Goal: Information Seeking & Learning: Learn about a topic

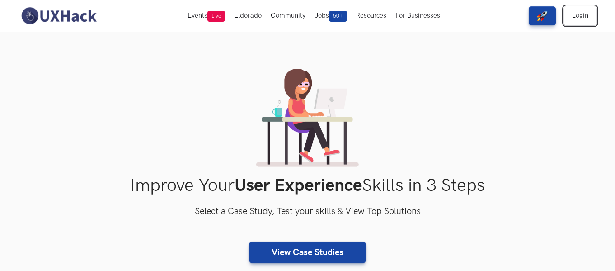
click at [589, 11] on link "Login" at bounding box center [580, 15] width 33 height 19
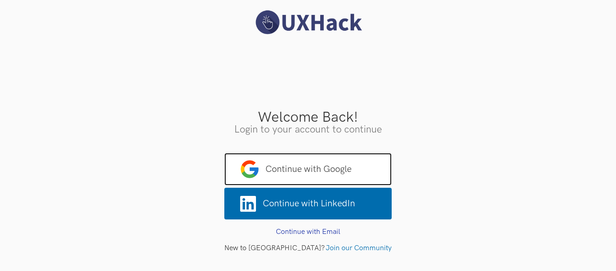
click at [346, 156] on span "Continue with Google" at bounding box center [307, 169] width 167 height 33
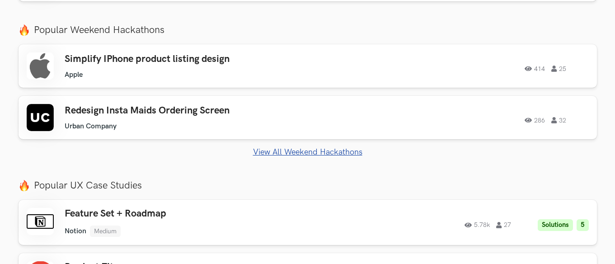
scroll to position [417, 0]
click at [300, 82] on link "Simplify IPhone product listing design Apple Apple 414 25 414 25" at bounding box center [308, 65] width 579 height 43
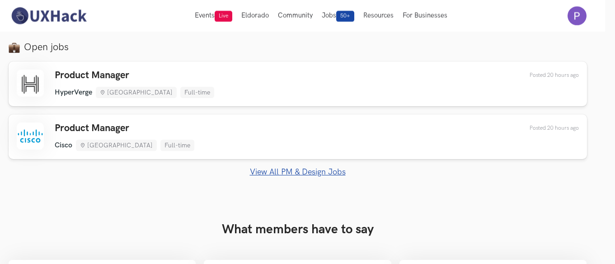
scroll to position [714, 9]
click at [314, 95] on div "Product Manager HyperVerge Bengaluru Full-time HyperVerge Bengaluru Full-time 2…" at bounding box center [298, 84] width 563 height 28
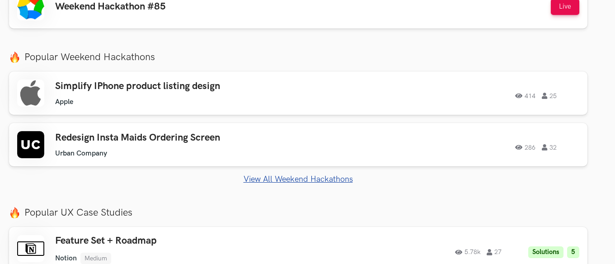
scroll to position [390, 9]
click at [269, 175] on link "View All Weekend Hackathons" at bounding box center [298, 178] width 579 height 9
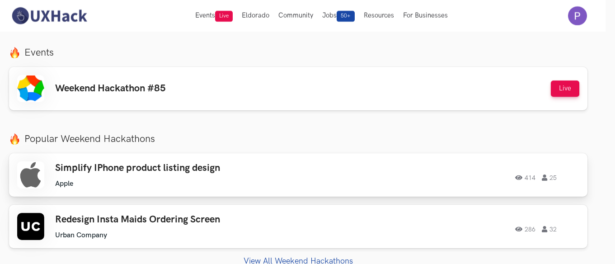
scroll to position [307, 9]
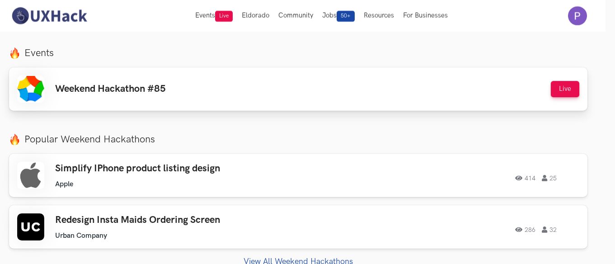
click at [207, 82] on div "Weekend Hackathon #85 Live" at bounding box center [298, 89] width 563 height 27
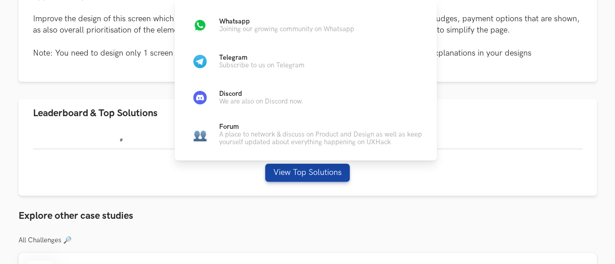
scroll to position [436, 0]
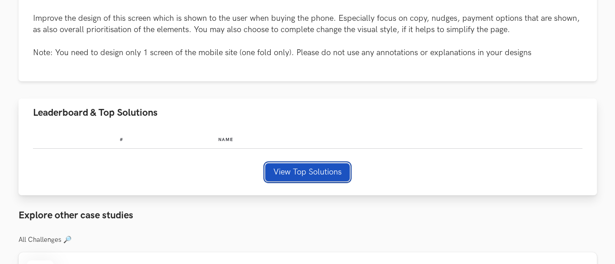
click at [331, 174] on button "View Top Solutions" at bounding box center [307, 172] width 85 height 18
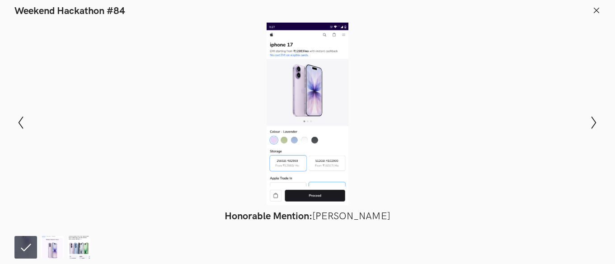
scroll to position [545, 0]
click at [595, 122] on icon "Show next slide" at bounding box center [594, 122] width 13 height 13
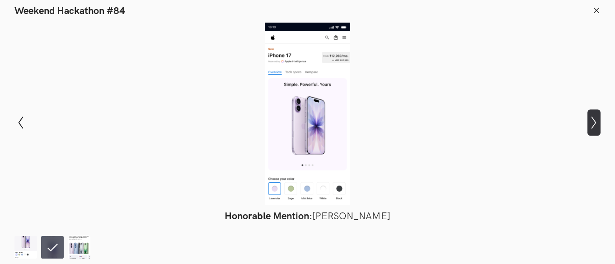
click at [595, 122] on icon "Show next slide" at bounding box center [594, 122] width 13 height 13
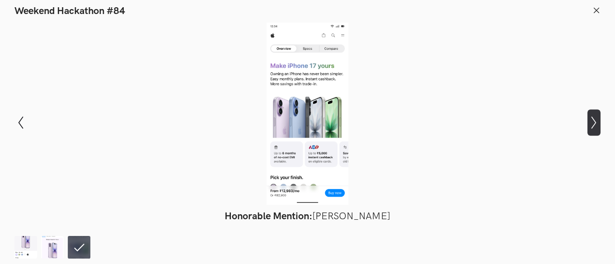
click at [595, 122] on icon "Show next slide" at bounding box center [594, 122] width 13 height 13
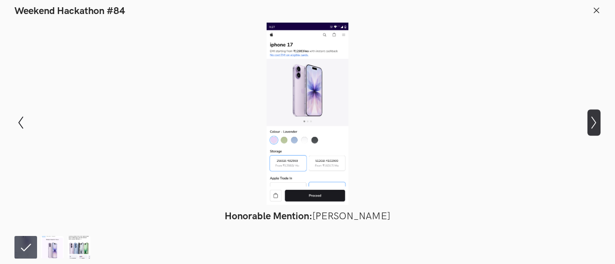
click at [595, 122] on icon "Show next slide" at bounding box center [594, 122] width 13 height 13
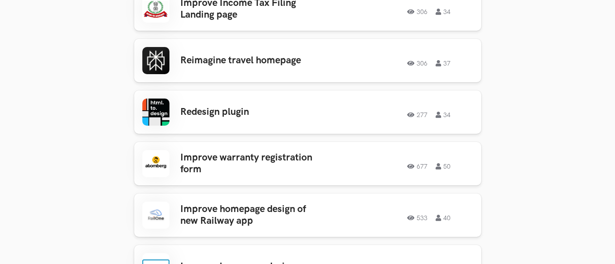
scroll to position [462, 0]
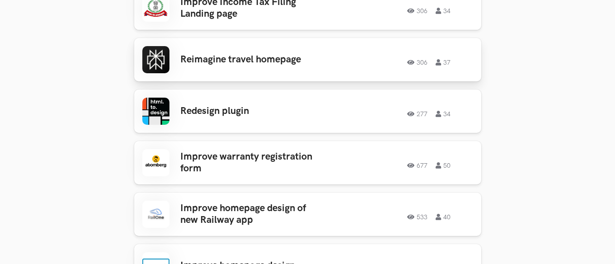
click at [289, 54] on h3 "Reimagine travel homepage" at bounding box center [250, 60] width 141 height 12
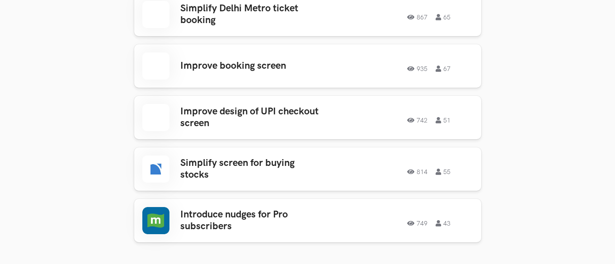
scroll to position [1619, 0]
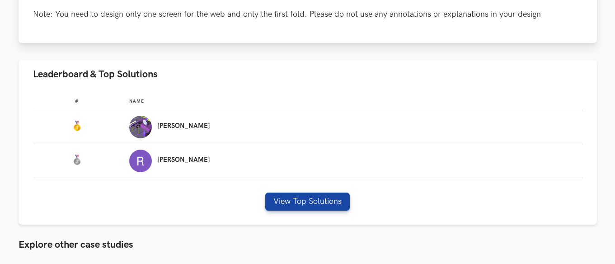
scroll to position [569, 0]
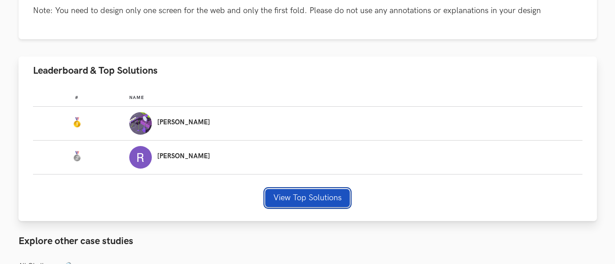
click at [303, 194] on button "View Top Solutions" at bounding box center [307, 198] width 85 height 18
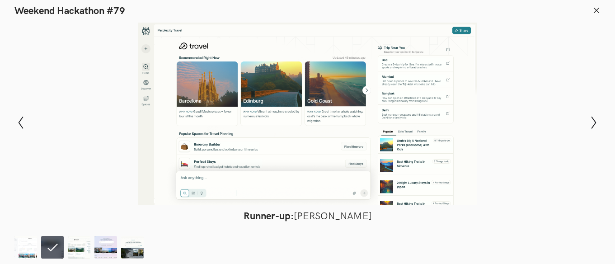
scroll to position [605, 17]
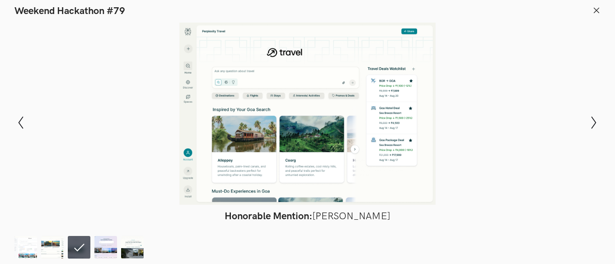
click at [598, 9] on icon at bounding box center [597, 10] width 8 height 8
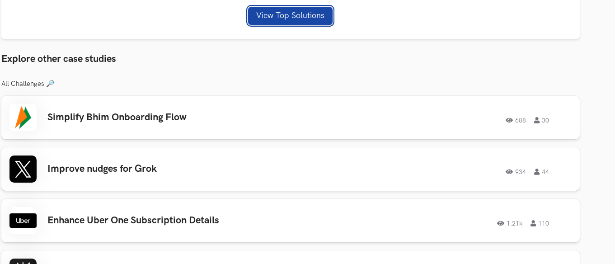
scroll to position [752, 17]
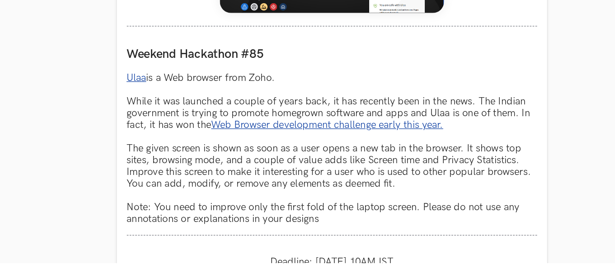
scroll to position [451, 0]
drag, startPoint x: 0, startPoint y: 0, endPoint x: 207, endPoint y: 118, distance: 238.2
click at [207, 118] on p "Ulaa is a Web browser from Zoho. While it was launched a couple of years back, …" at bounding box center [307, 170] width 331 height 123
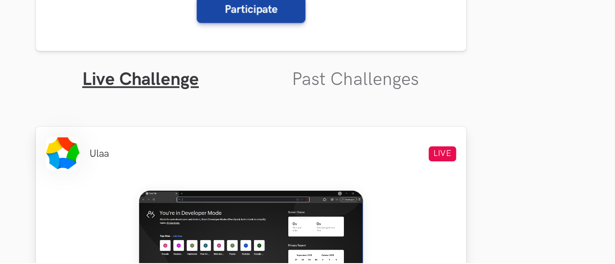
scroll to position [317, 17]
